Goal: Check status: Check status

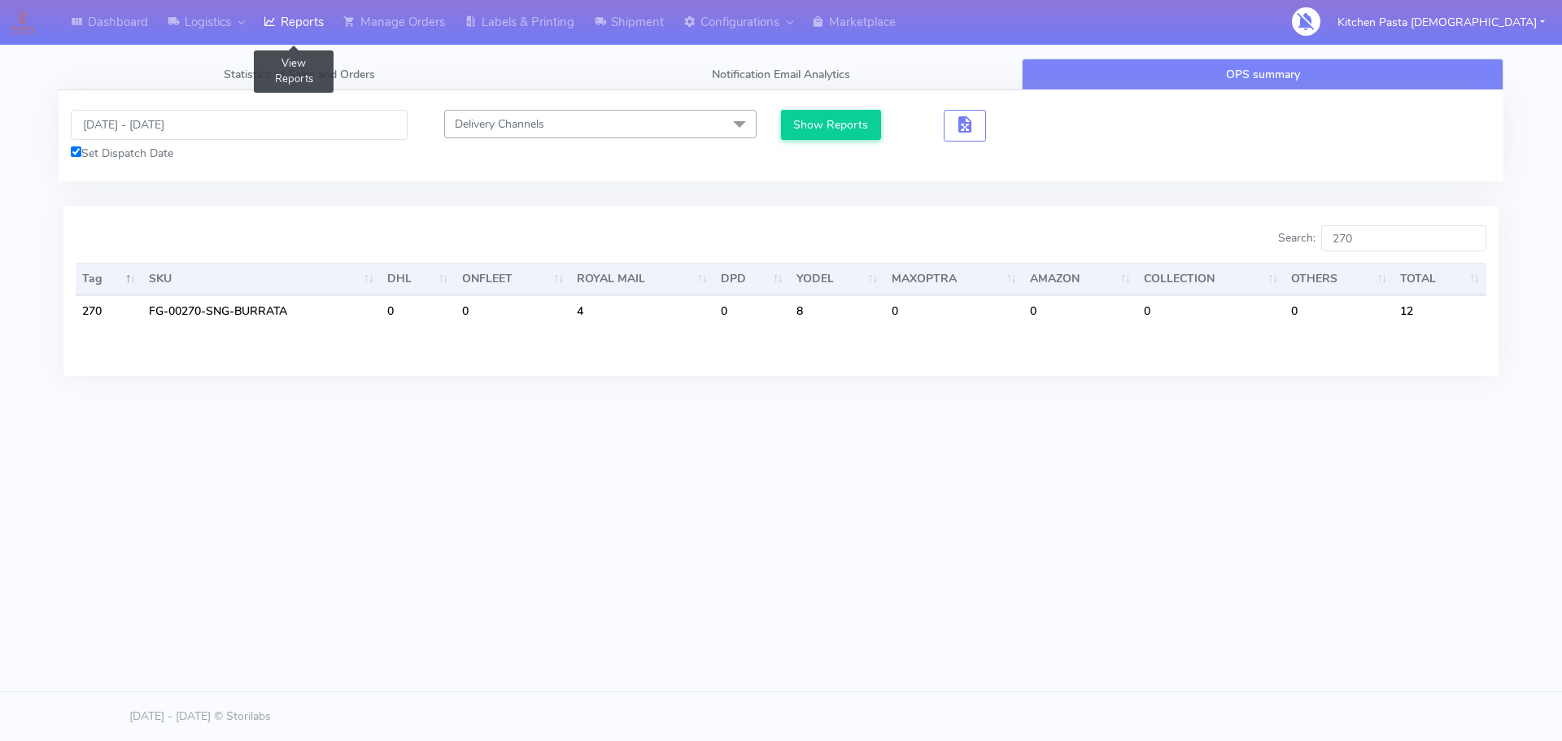
click at [316, 42] on link "Reports" at bounding box center [294, 22] width 80 height 45
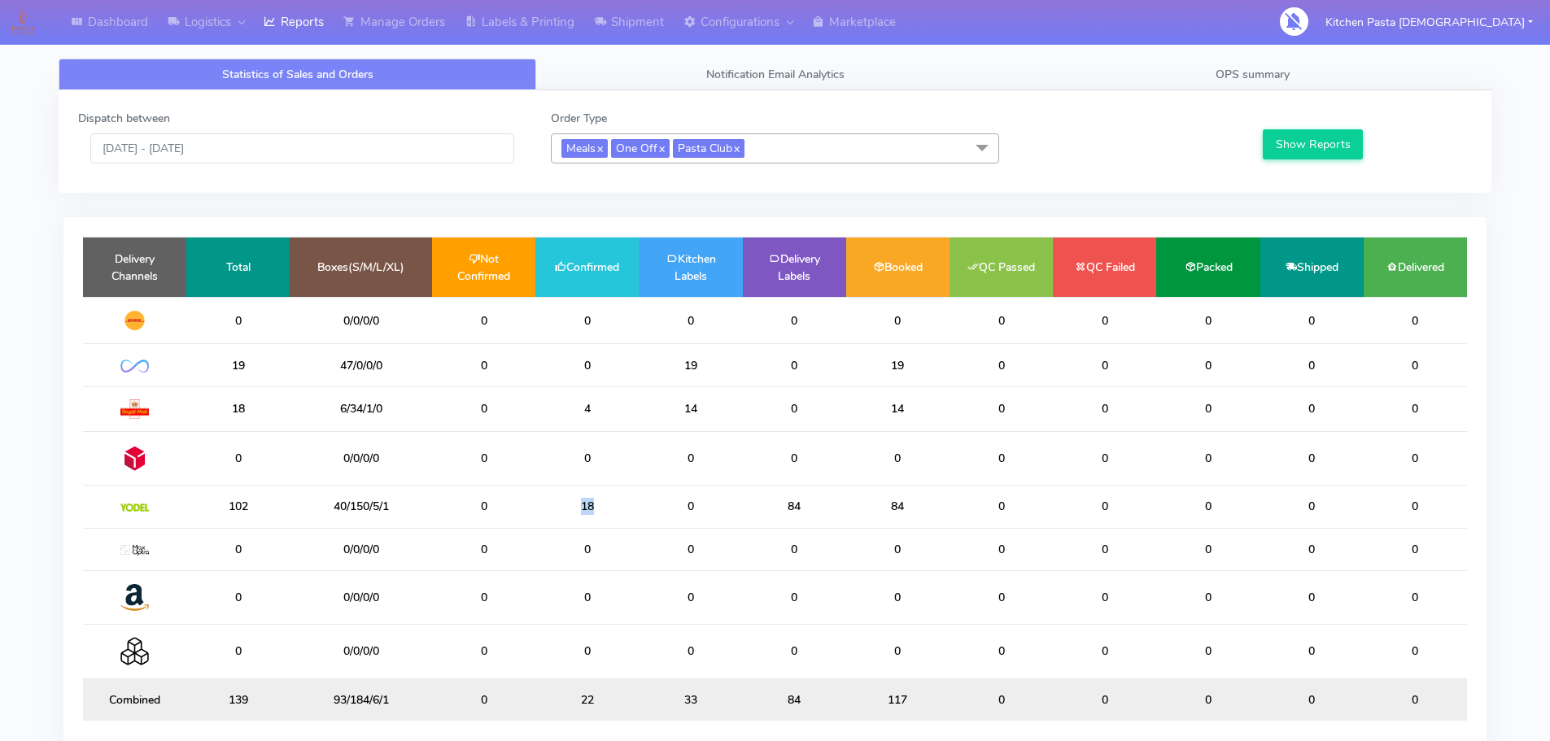
drag, startPoint x: 617, startPoint y: 516, endPoint x: 574, endPoint y: 521, distance: 44.2
click at [574, 521] on td "18" at bounding box center [586, 507] width 103 height 42
click at [264, 155] on input "[DATE] - [DATE]" at bounding box center [302, 148] width 424 height 30
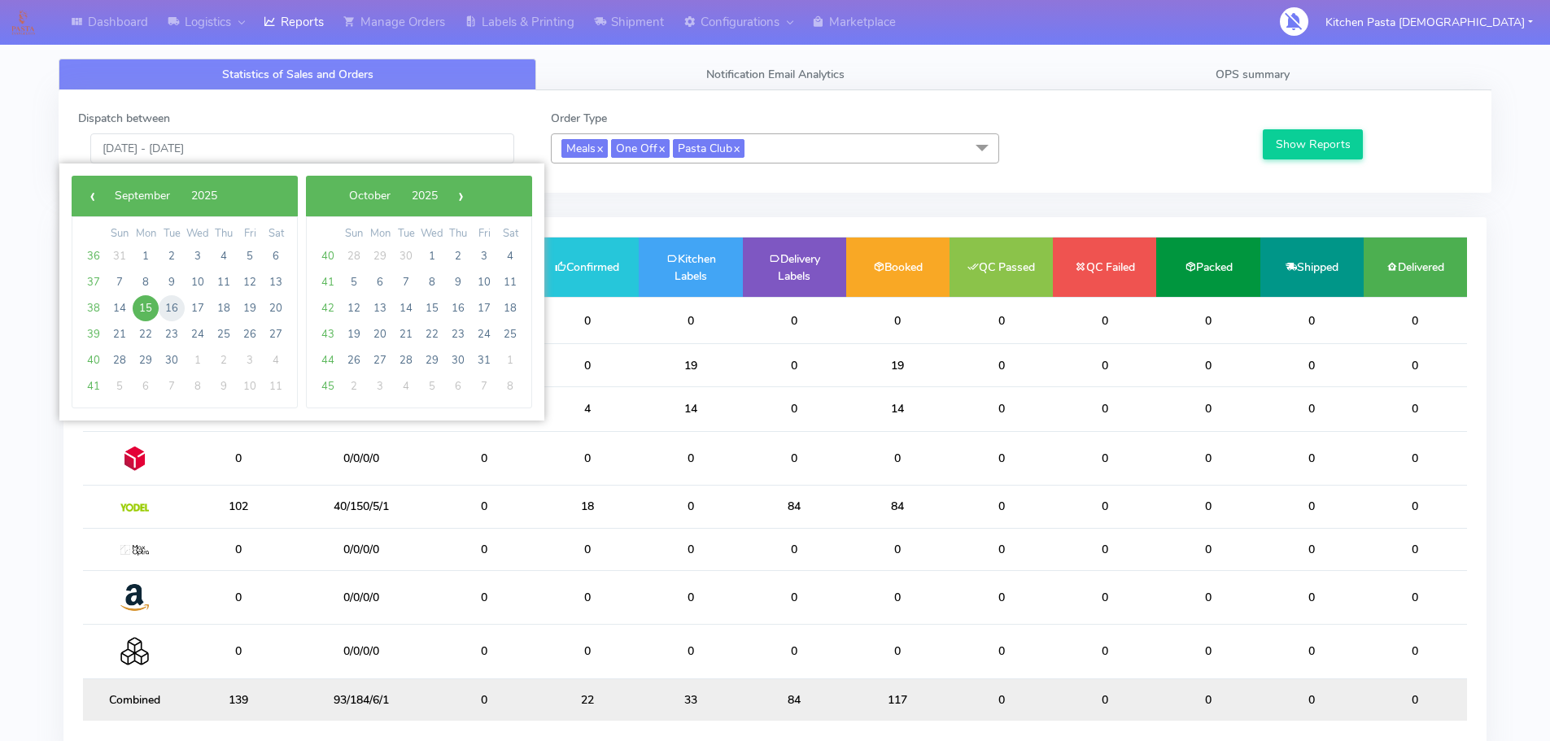
click at [170, 311] on span "16" at bounding box center [172, 308] width 26 height 26
type input "[DATE] - [DATE]"
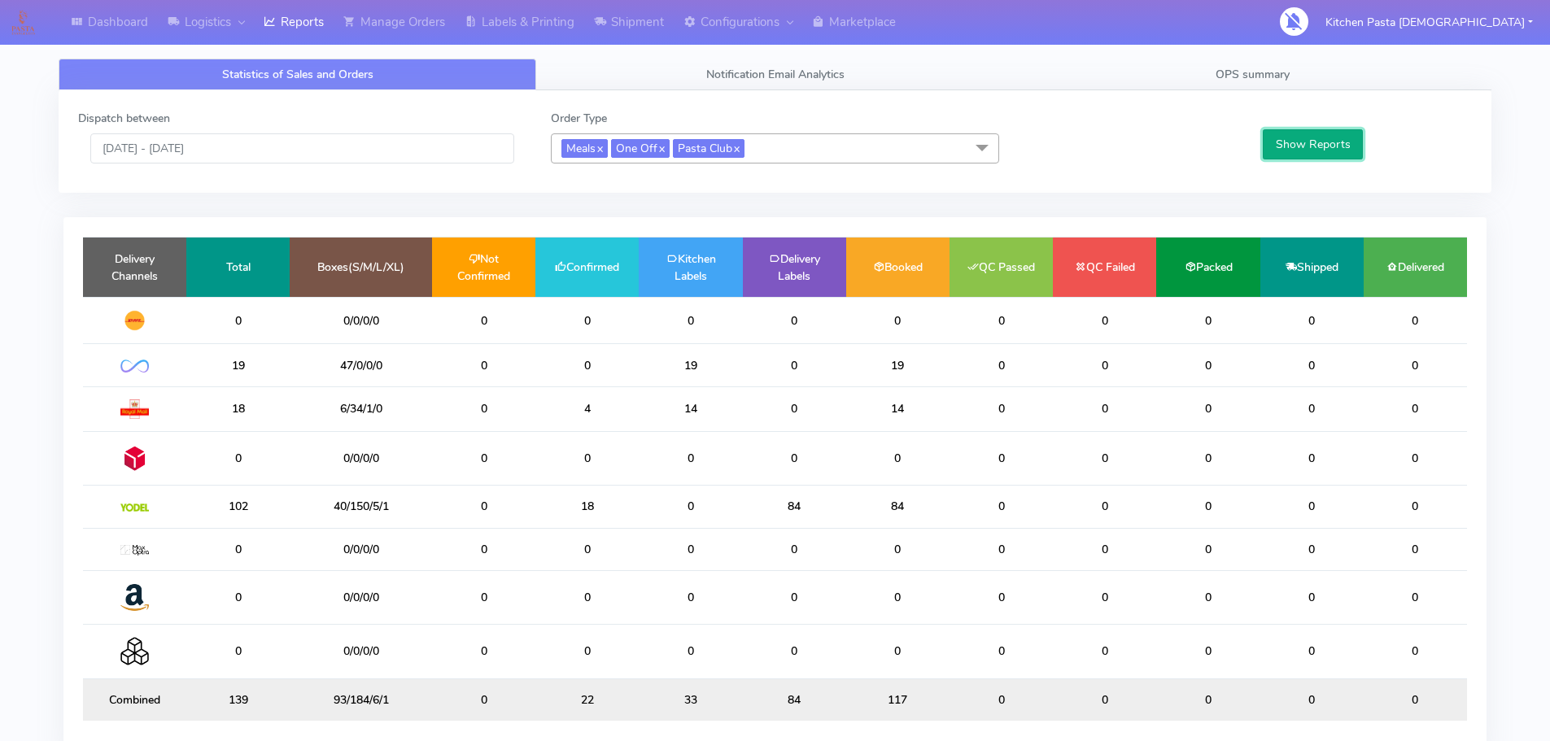
click at [1324, 149] on button "Show Reports" at bounding box center [1313, 144] width 100 height 30
